Goal: Find specific page/section: Find specific page/section

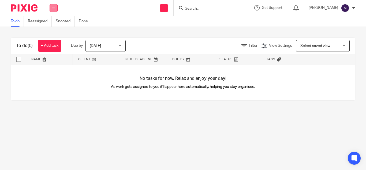
click at [54, 7] on icon at bounding box center [53, 7] width 3 height 3
click at [54, 39] on link "Clients" at bounding box center [52, 41] width 12 height 4
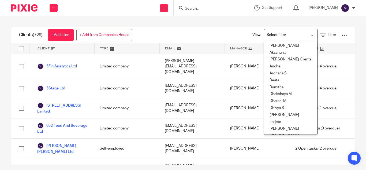
click at [289, 36] on input "Search for option" at bounding box center [290, 34] width 50 height 9
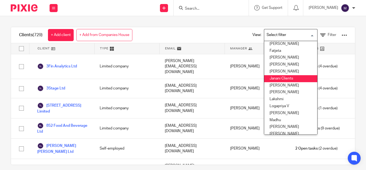
scroll to position [80, 0]
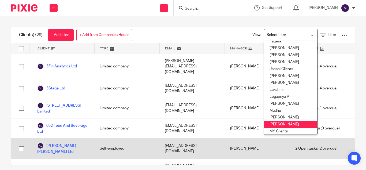
click at [283, 125] on li "Mithun" at bounding box center [290, 124] width 53 height 7
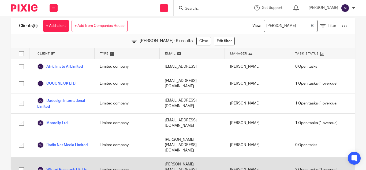
scroll to position [14, 0]
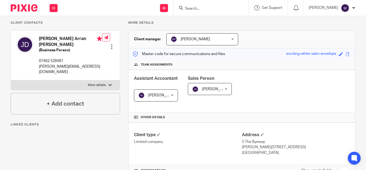
scroll to position [107, 0]
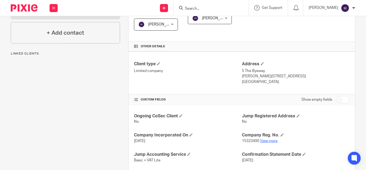
click at [263, 140] on link "View more" at bounding box center [269, 141] width 18 height 4
